Goal: Check status

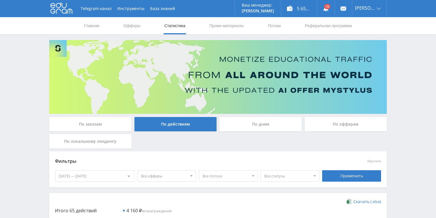
scroll to position [19, 0]
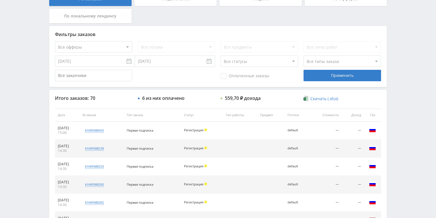
scroll to position [92, 0]
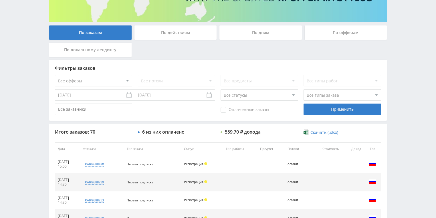
click at [161, 36] on div "По действиям" at bounding box center [176, 32] width 82 height 14
click at [0, 0] on input "По действиям" at bounding box center [0, 0] width 0 height 0
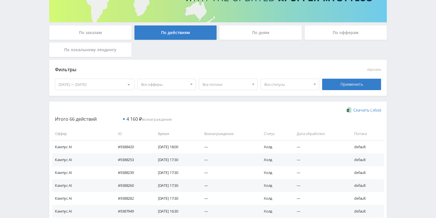
click at [241, 34] on div "По дням" at bounding box center [261, 32] width 82 height 14
click at [0, 0] on input "По дням" at bounding box center [0, 0] width 0 height 0
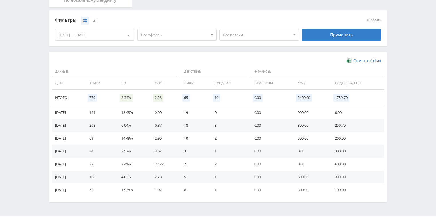
scroll to position [133, 0]
